Goal: Task Accomplishment & Management: Use online tool/utility

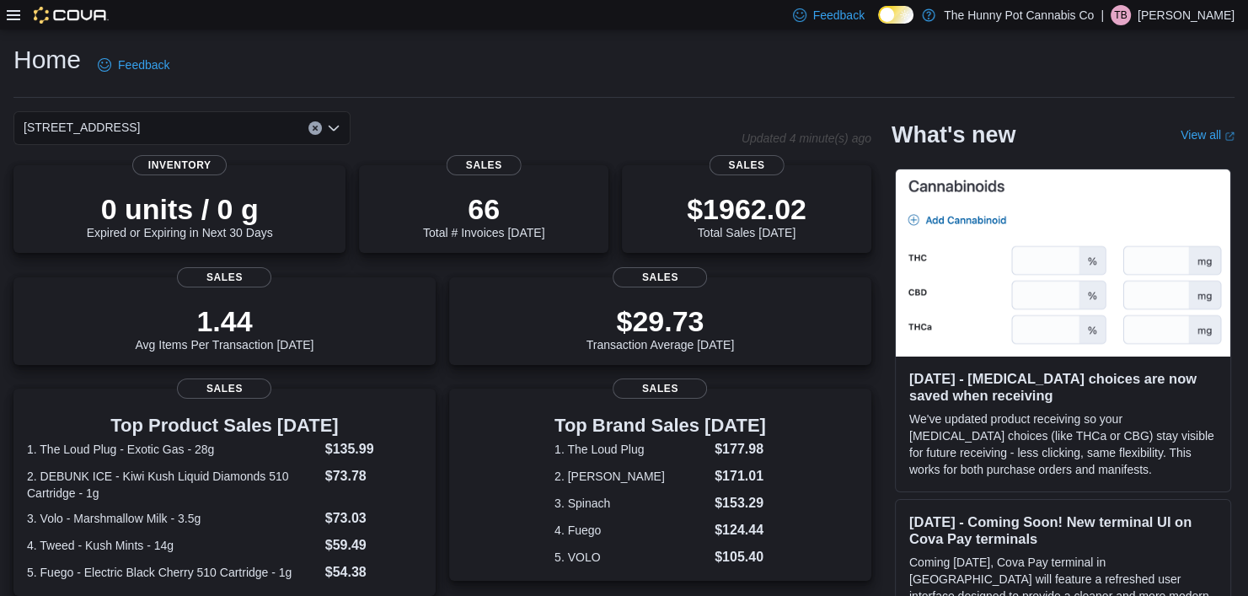
click at [13, 19] on icon at bounding box center [13, 15] width 13 height 10
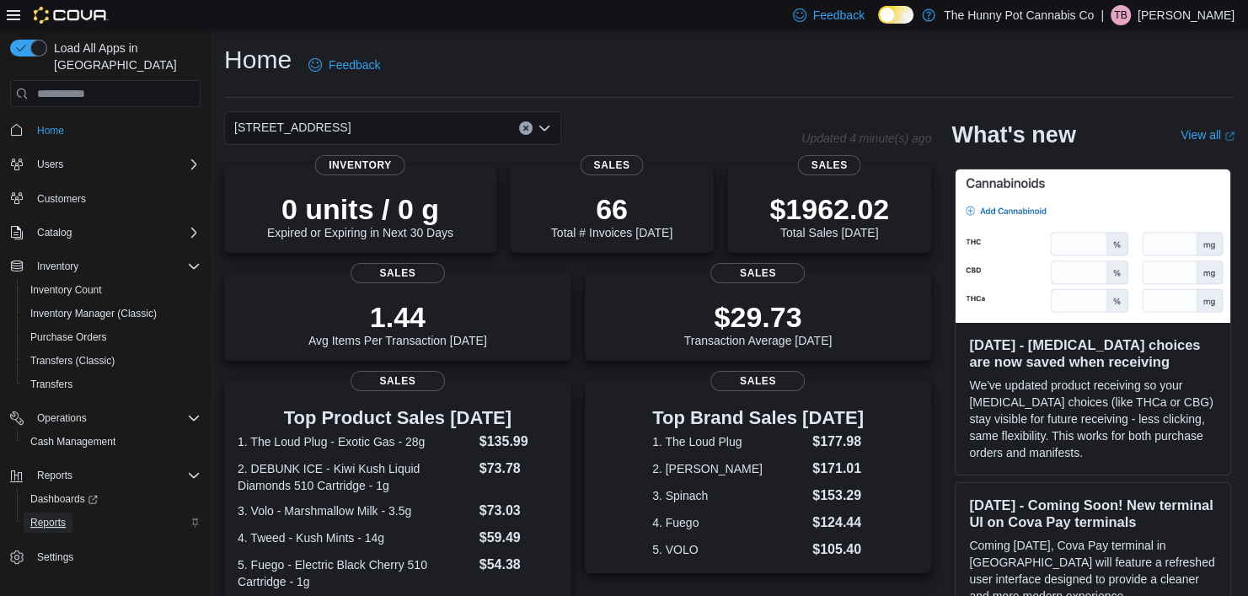
click at [56, 516] on span "Reports" at bounding box center [47, 522] width 35 height 13
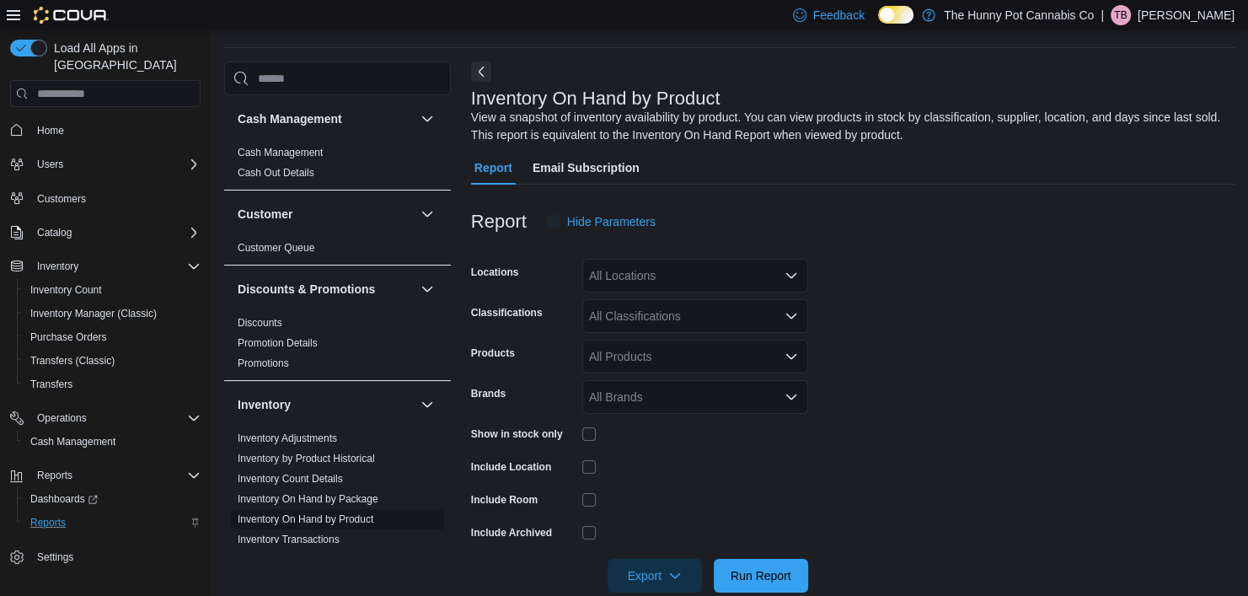
scroll to position [56, 0]
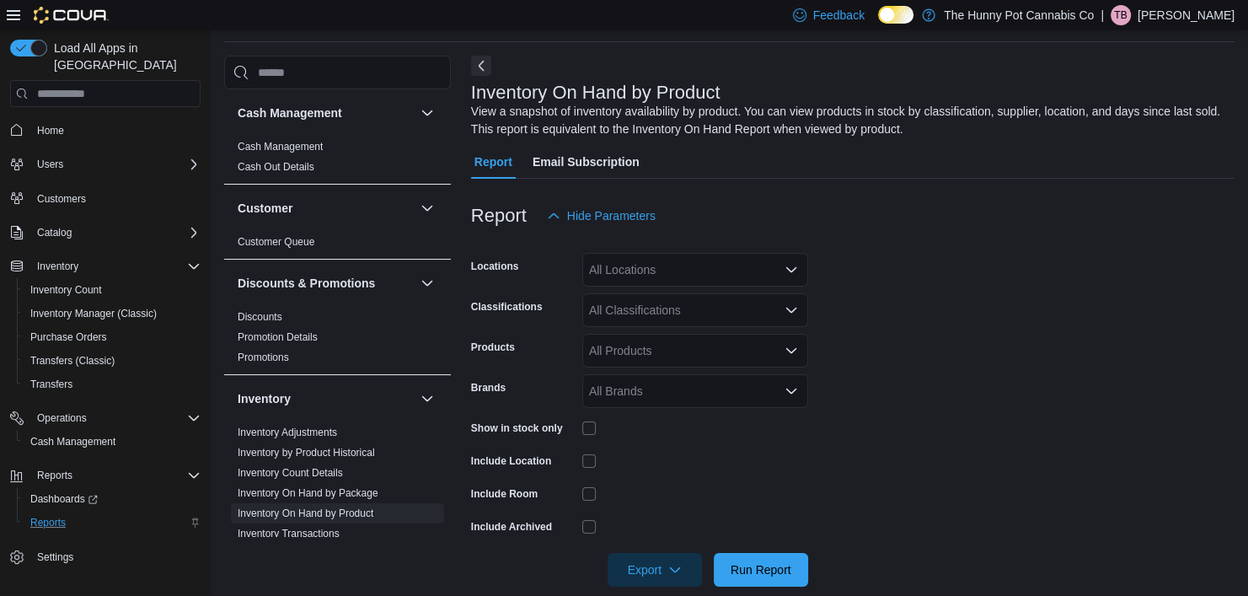
click at [652, 269] on div "All Locations" at bounding box center [695, 270] width 226 height 34
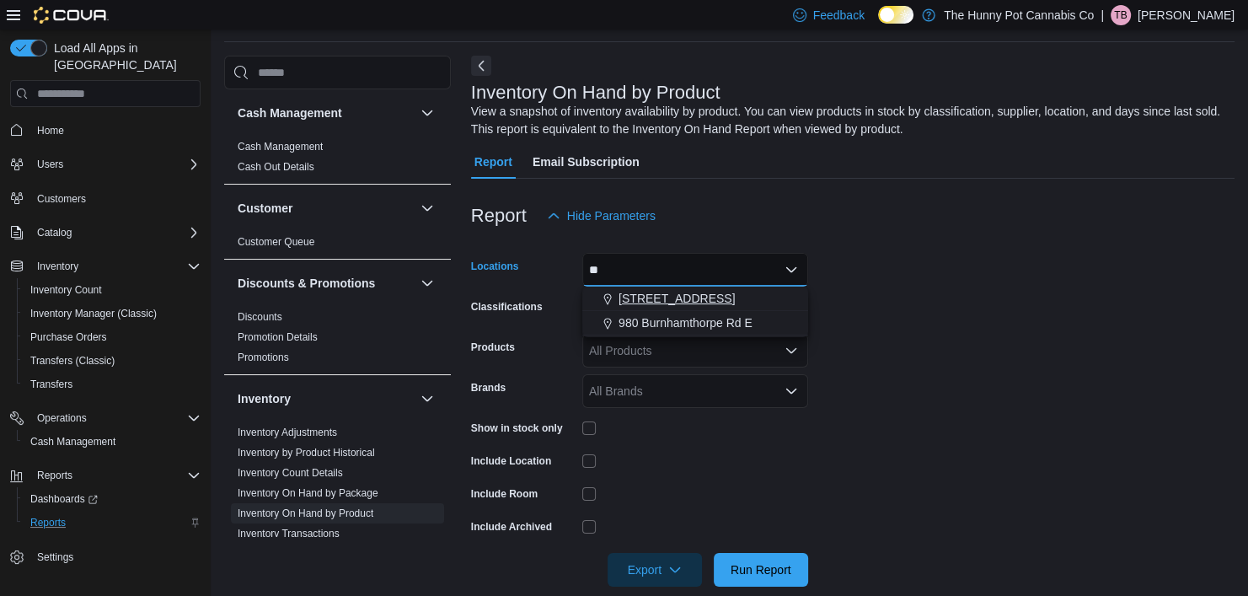
type input "**"
click at [657, 296] on span "[STREET_ADDRESS]" at bounding box center [677, 298] width 116 height 17
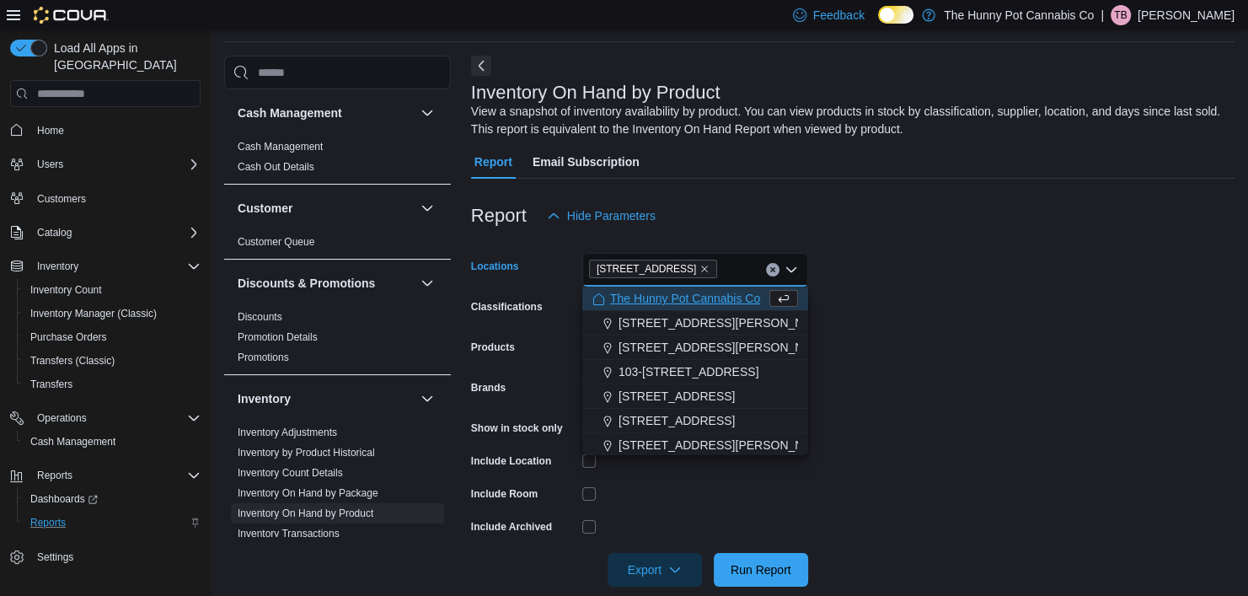
click at [898, 329] on form "Locations [STREET_ADDRESS] Selected. [STREET_ADDRESS] Press Backspace to delete…" at bounding box center [853, 410] width 764 height 354
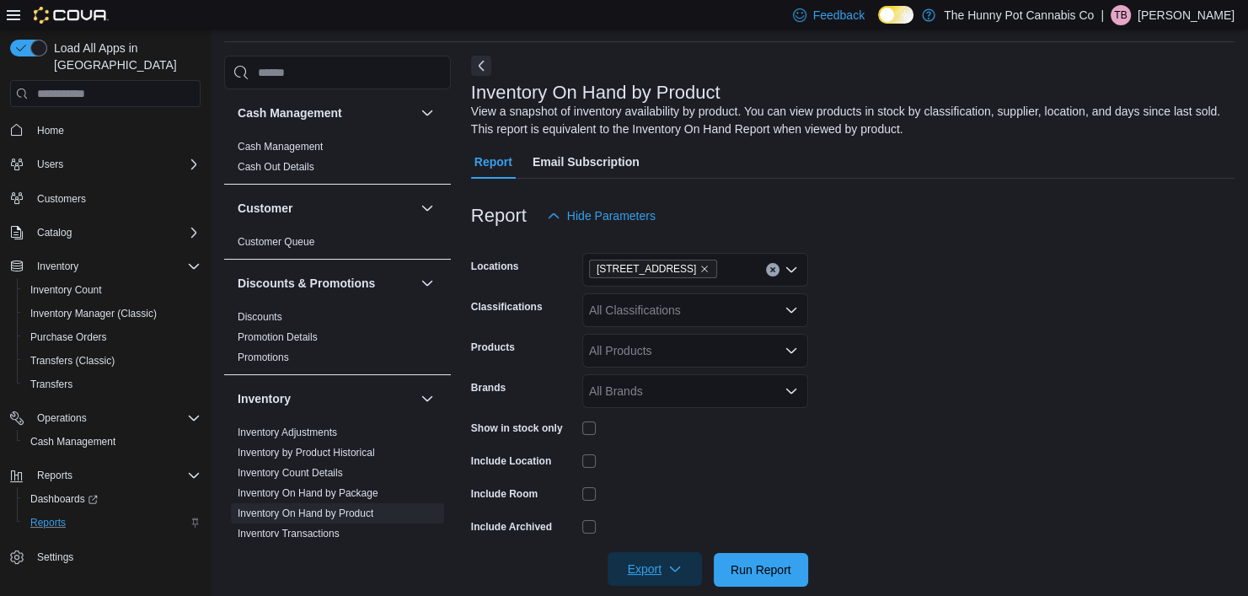
click at [684, 575] on span "Export" at bounding box center [655, 569] width 74 height 34
click at [649, 473] on span "Export to Excel" at bounding box center [655, 466] width 76 height 13
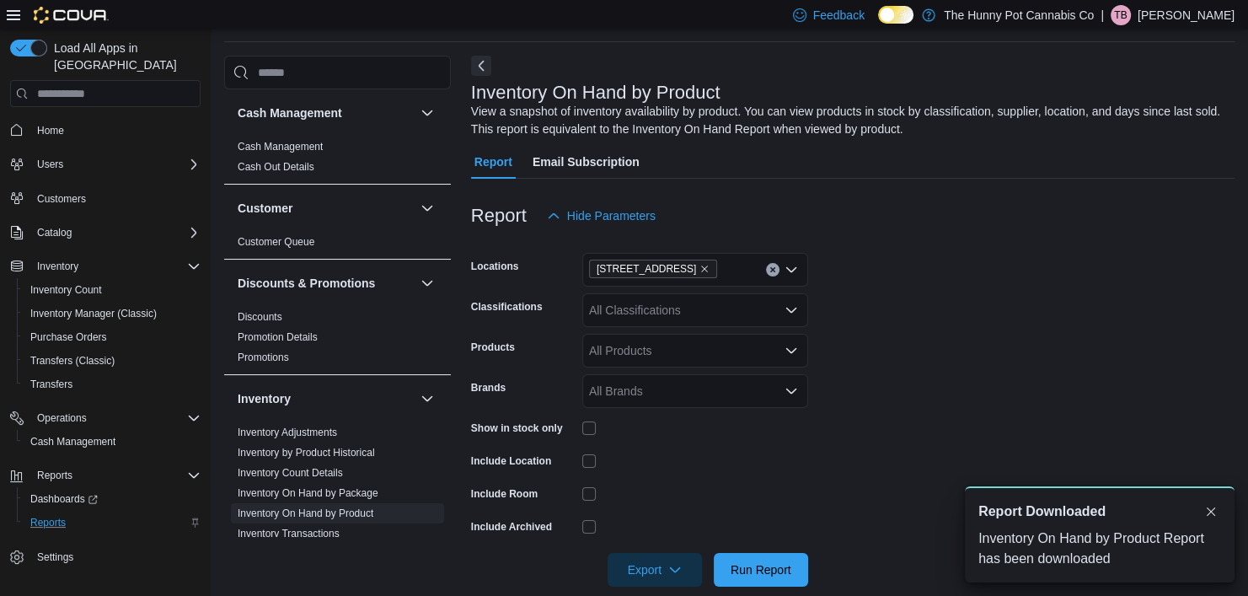
scroll to position [0, 0]
